Goal: Transaction & Acquisition: Purchase product/service

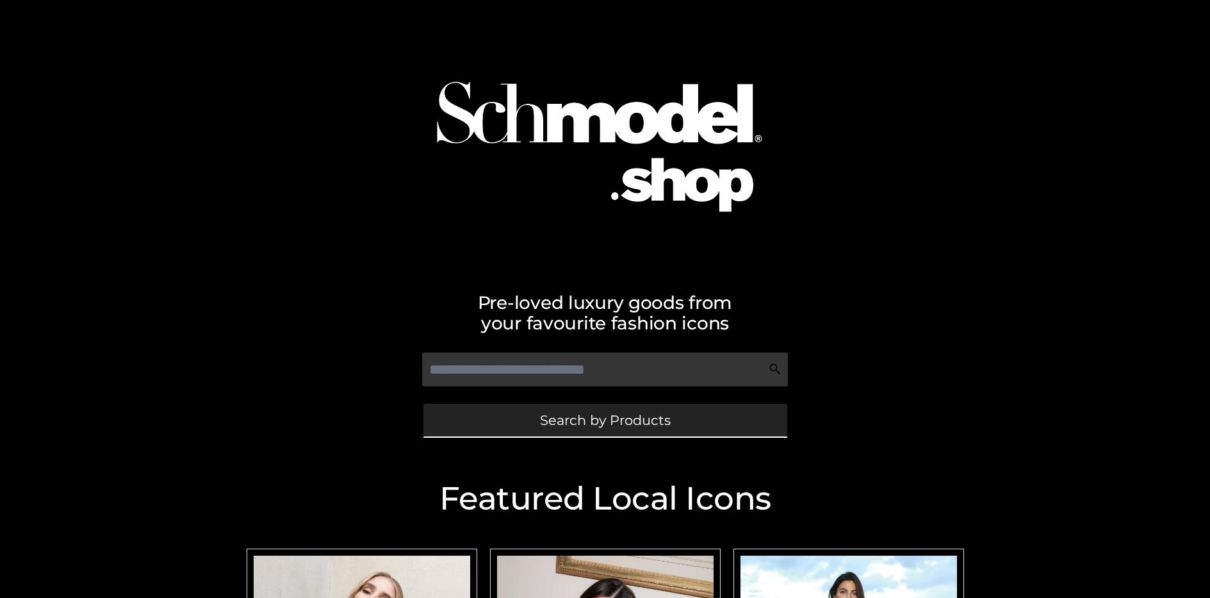
click at [605, 419] on span "Search by Products" at bounding box center [605, 419] width 131 height 13
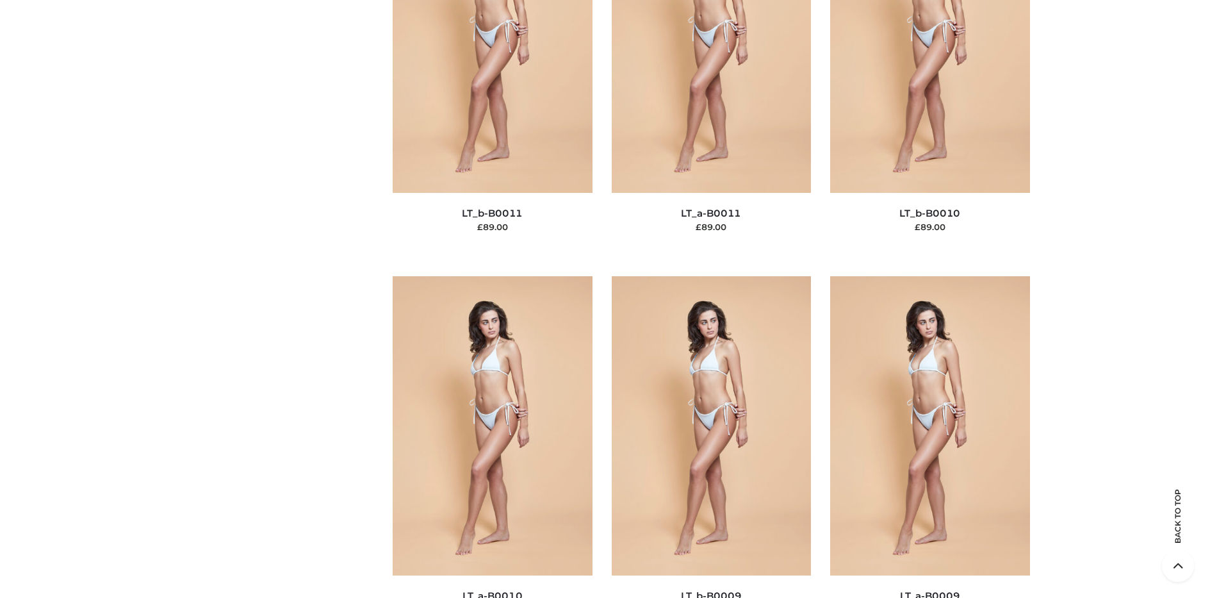
scroll to position [138, 0]
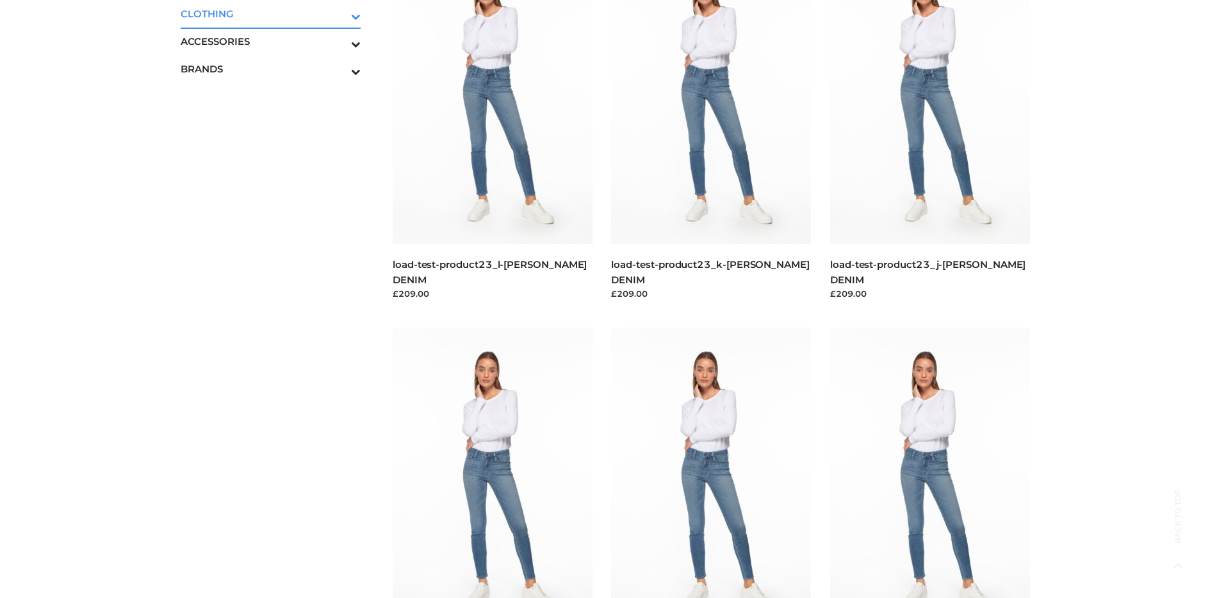
click at [338, 13] on icon "Toggle Submenu" at bounding box center [288, 16] width 143 height 15
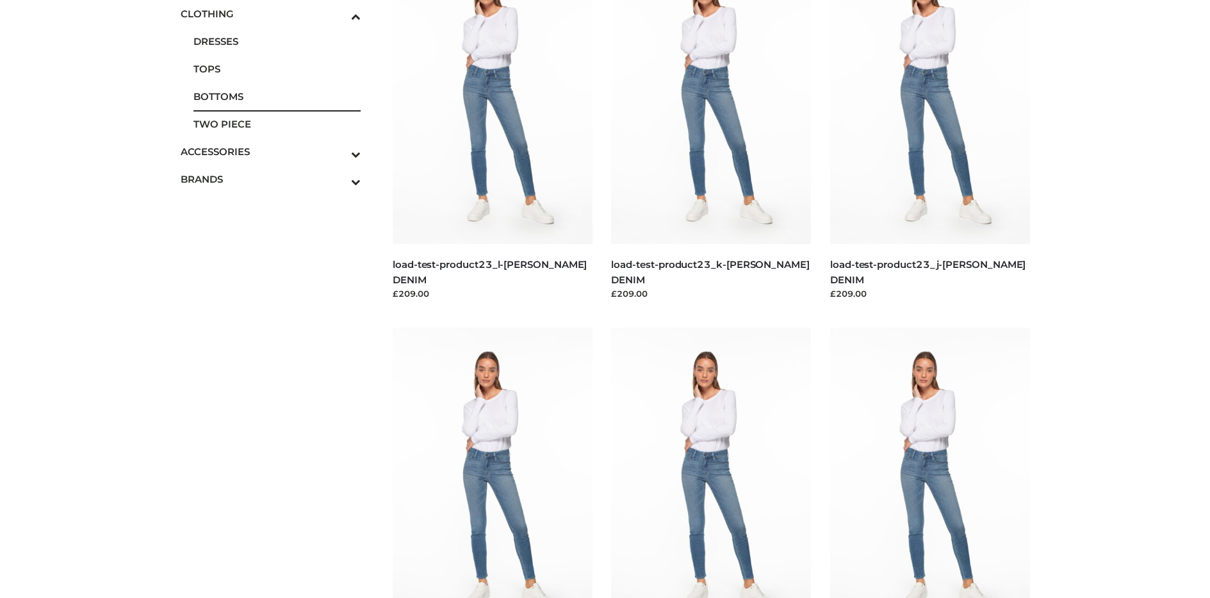
click at [277, 96] on span "BOTTOMS" at bounding box center [277, 96] width 168 height 15
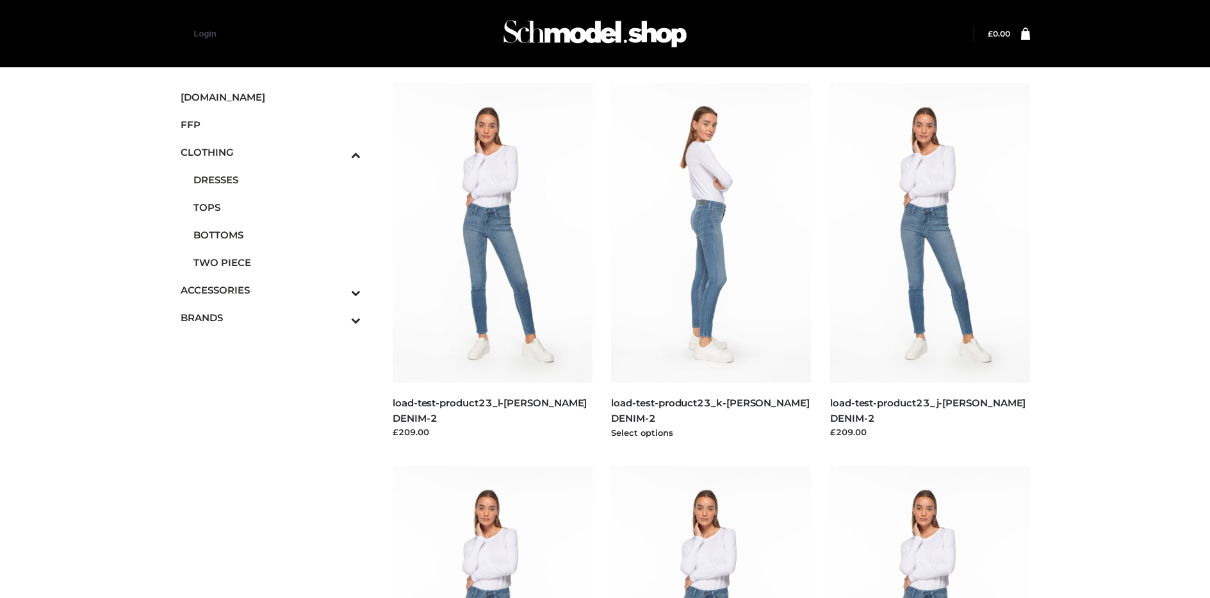
click at [711, 261] on img at bounding box center [711, 232] width 200 height 299
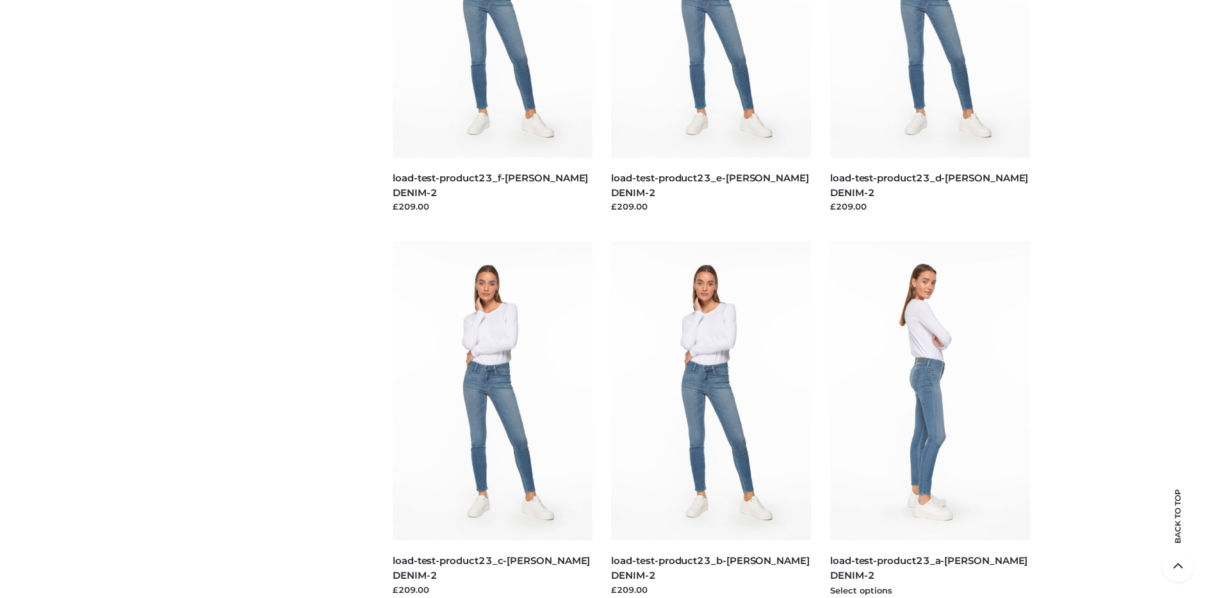
click at [929, 419] on img at bounding box center [930, 390] width 200 height 299
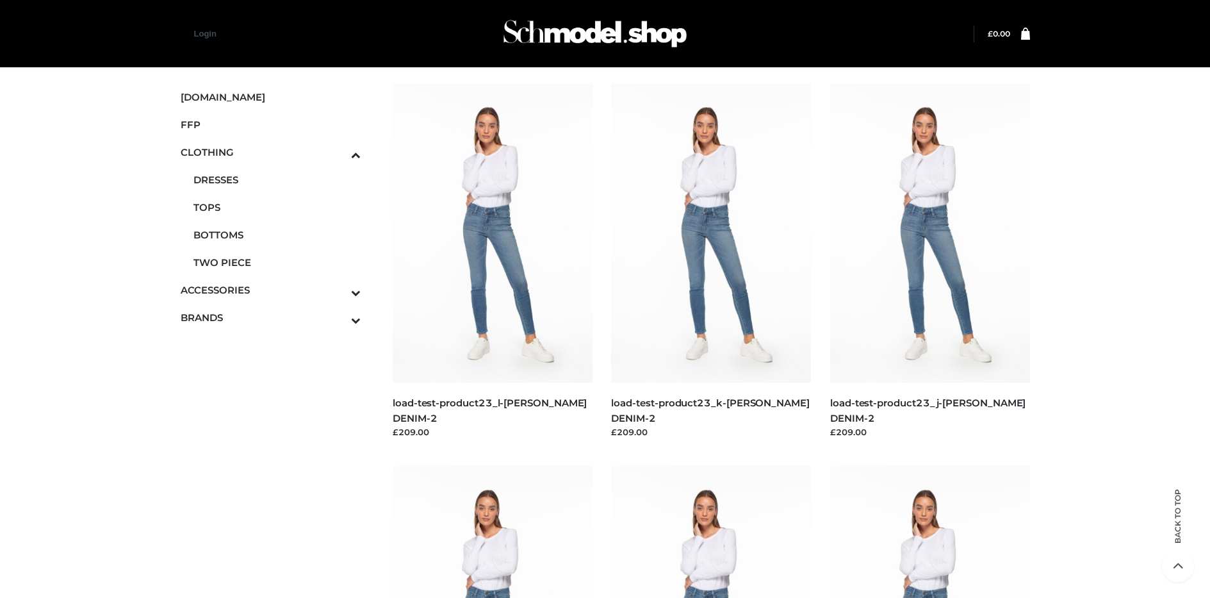
scroll to position [608, 0]
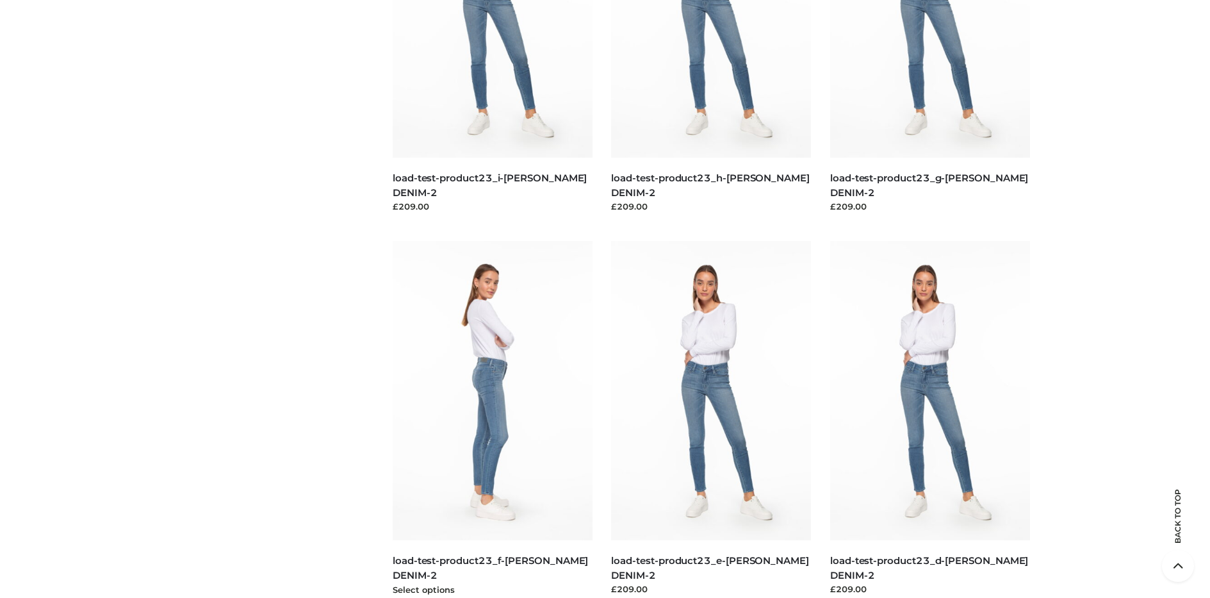
click at [492, 419] on img at bounding box center [493, 390] width 200 height 299
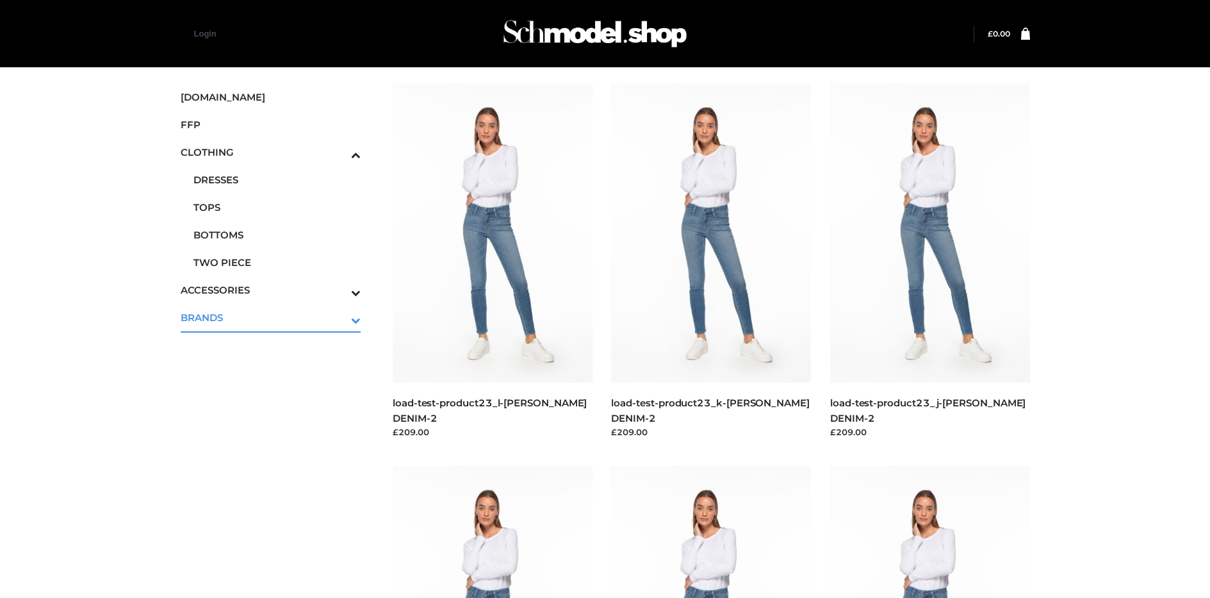
click at [338, 317] on icon "Toggle Submenu" at bounding box center [288, 320] width 143 height 15
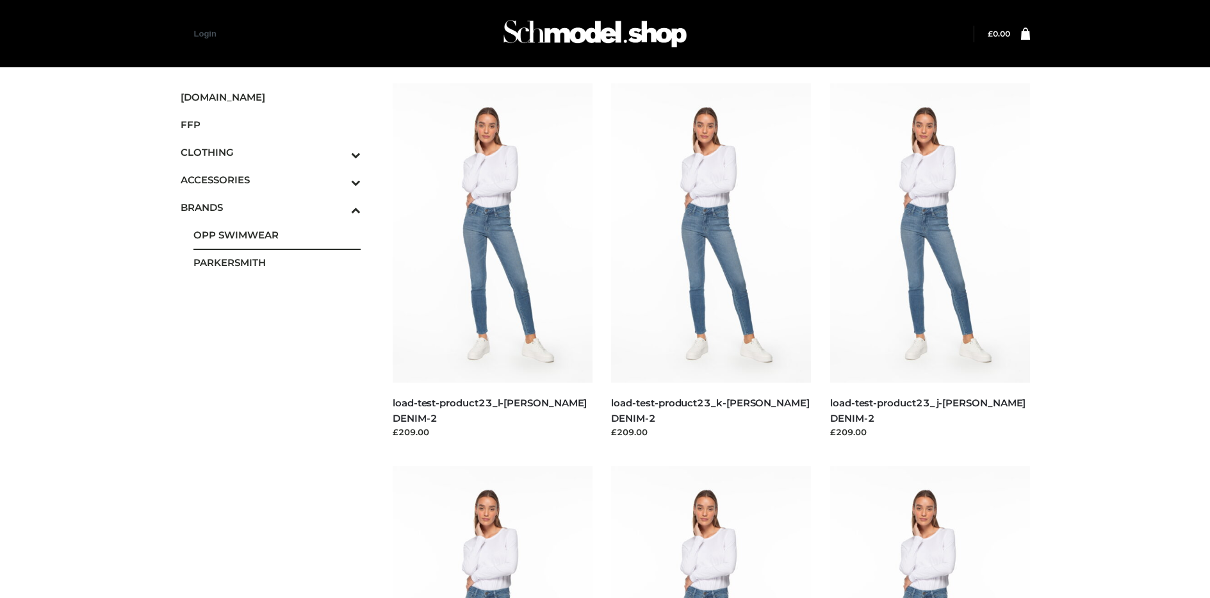
click at [277, 234] on span "OPP SWIMWEAR" at bounding box center [277, 234] width 168 height 15
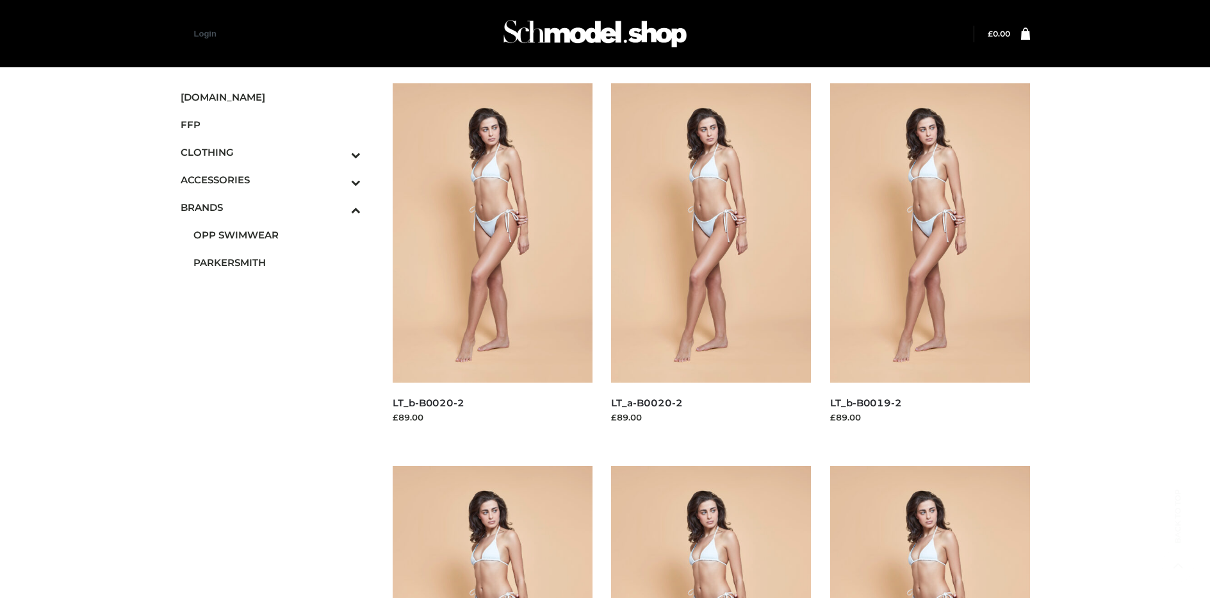
scroll to position [990, 0]
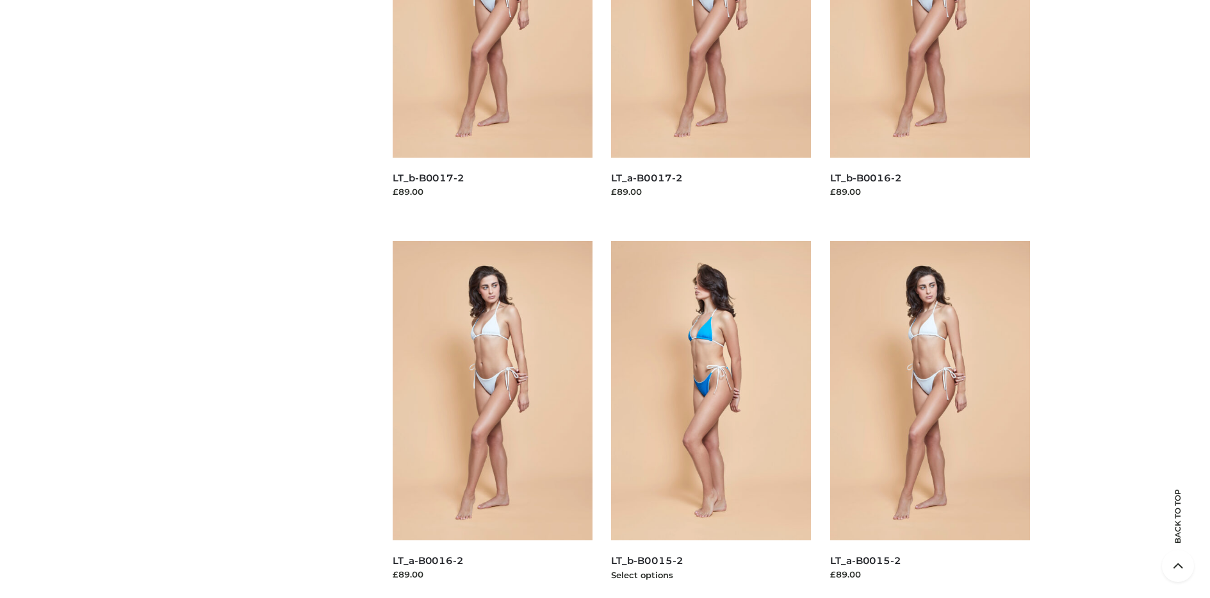
click at [711, 419] on img at bounding box center [711, 390] width 200 height 299
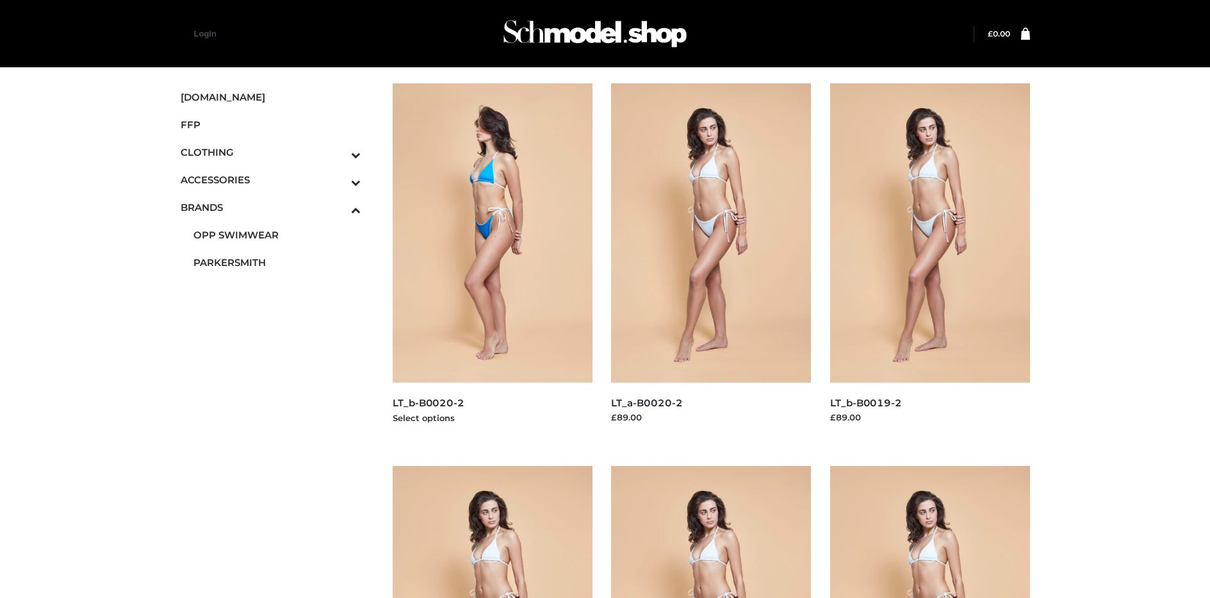
click at [492, 261] on img at bounding box center [493, 232] width 200 height 299
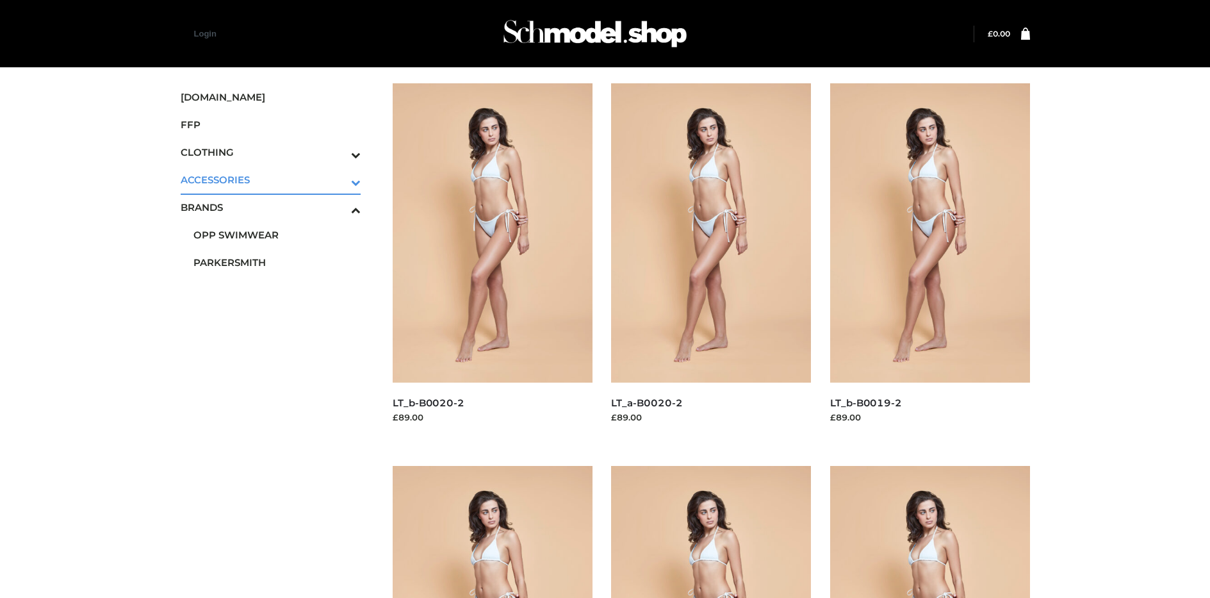
click at [338, 179] on icon "Toggle Submenu" at bounding box center [288, 182] width 143 height 15
click at [277, 207] on span "BAGS" at bounding box center [277, 207] width 168 height 15
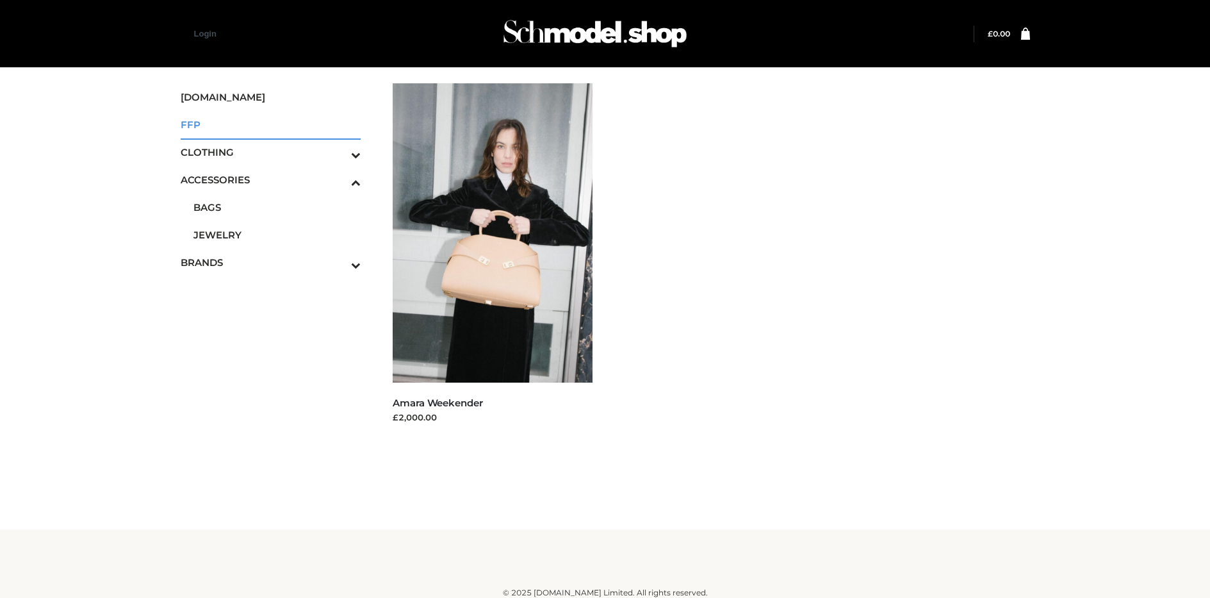
click at [270, 124] on span "FFP" at bounding box center [271, 124] width 181 height 15
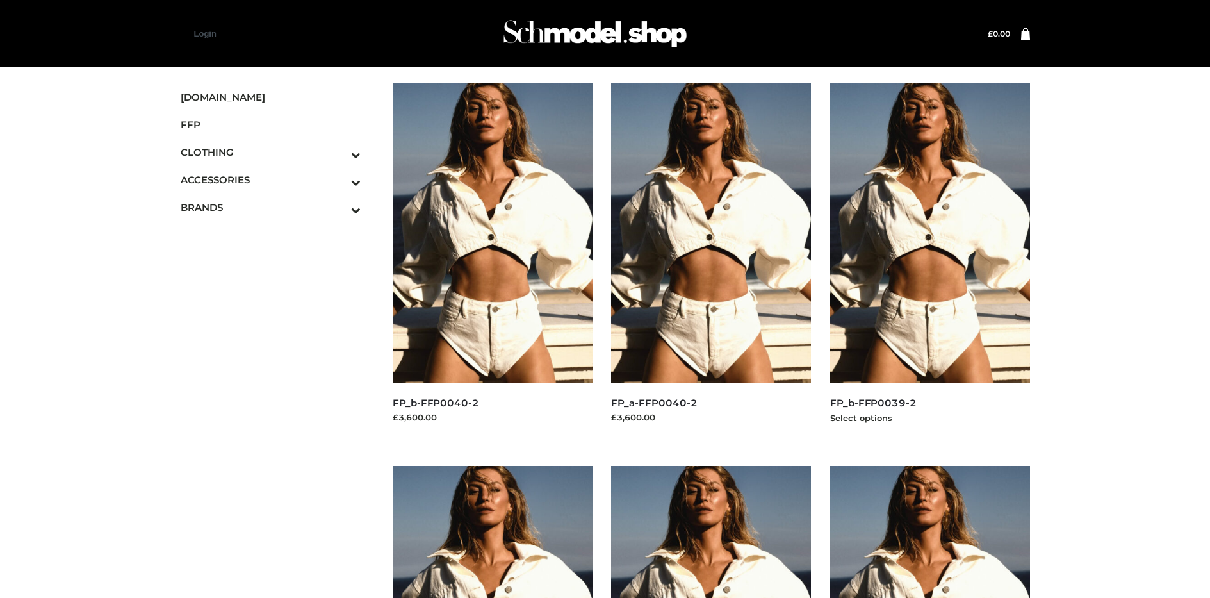
click at [929, 261] on img at bounding box center [930, 232] width 200 height 299
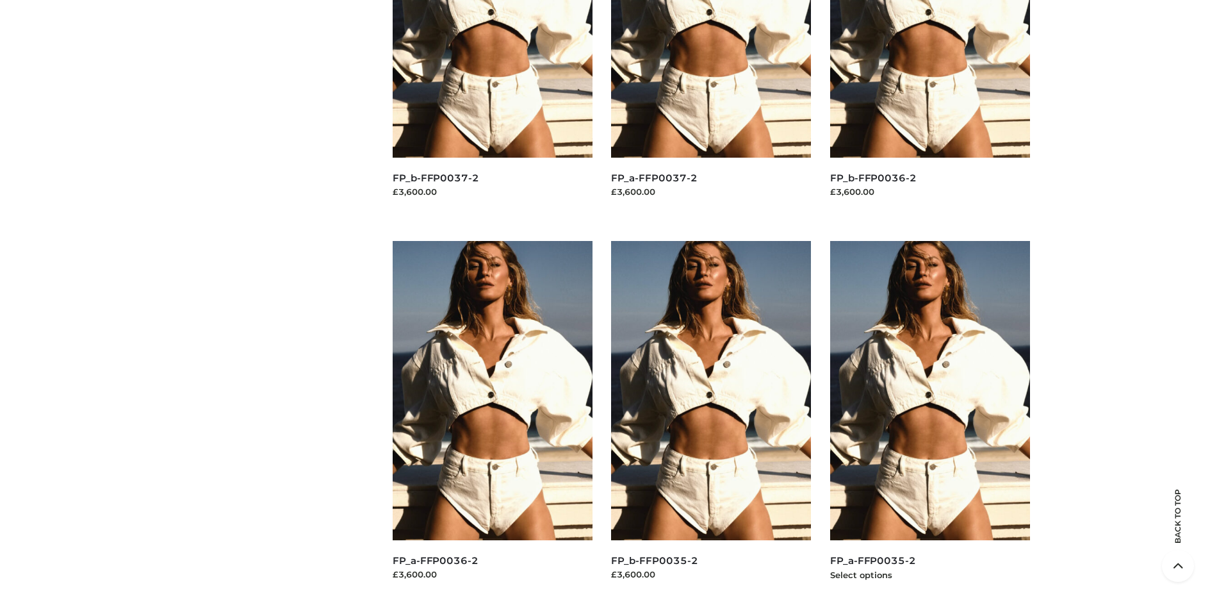
click at [929, 419] on img at bounding box center [930, 390] width 200 height 299
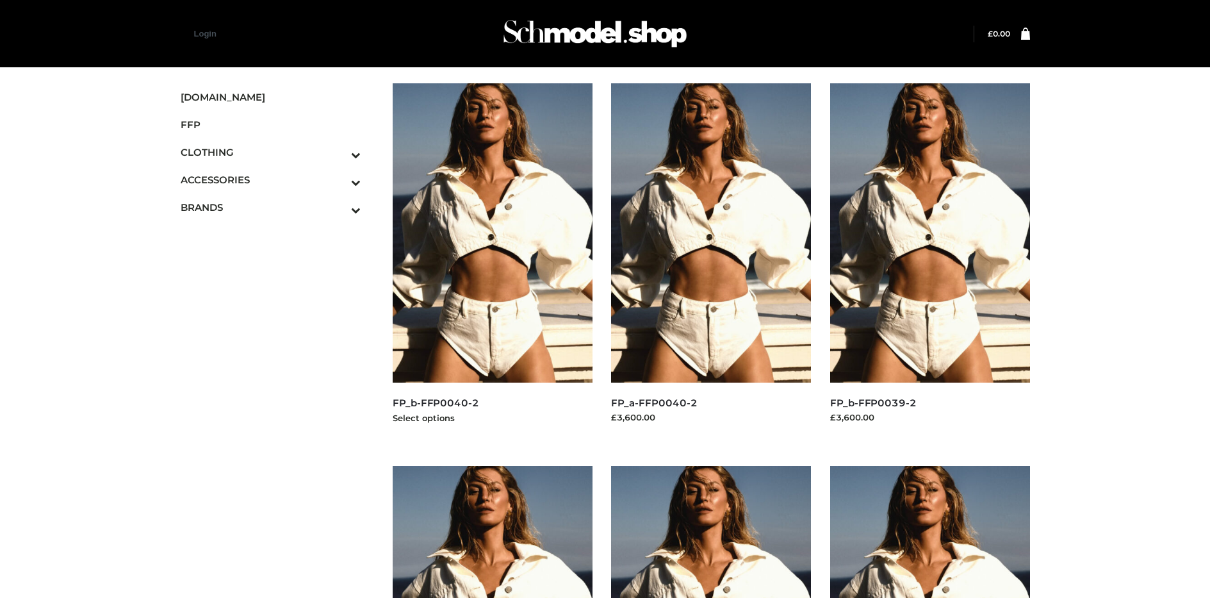
click at [492, 261] on img at bounding box center [493, 232] width 200 height 299
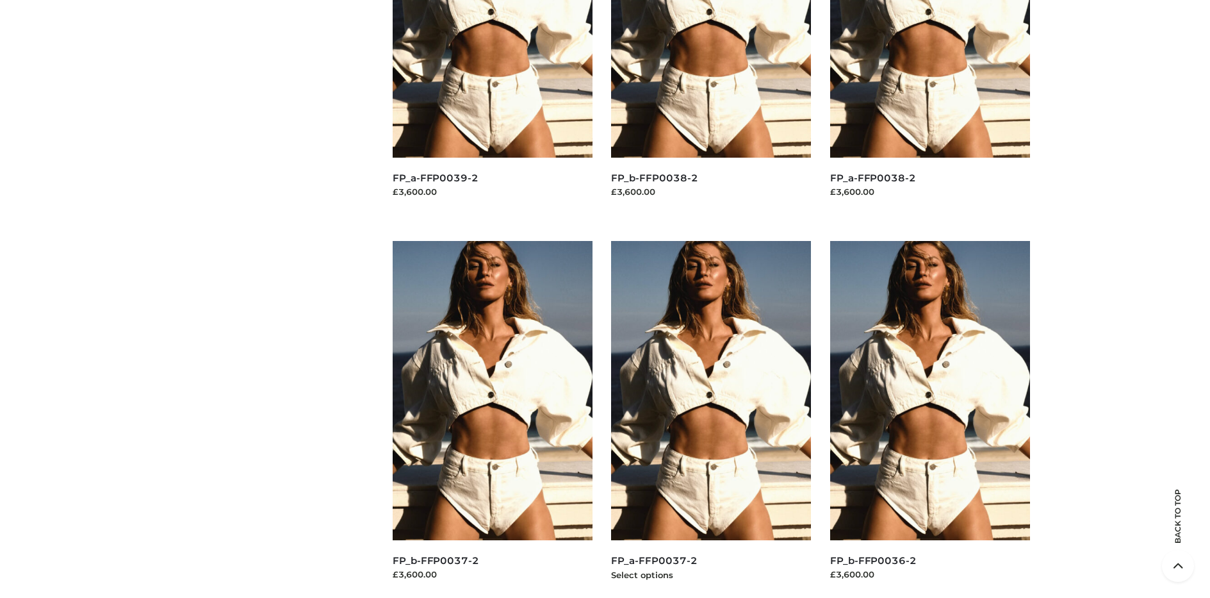
click at [711, 419] on img at bounding box center [711, 390] width 200 height 299
